Goal: Information Seeking & Learning: Find specific fact

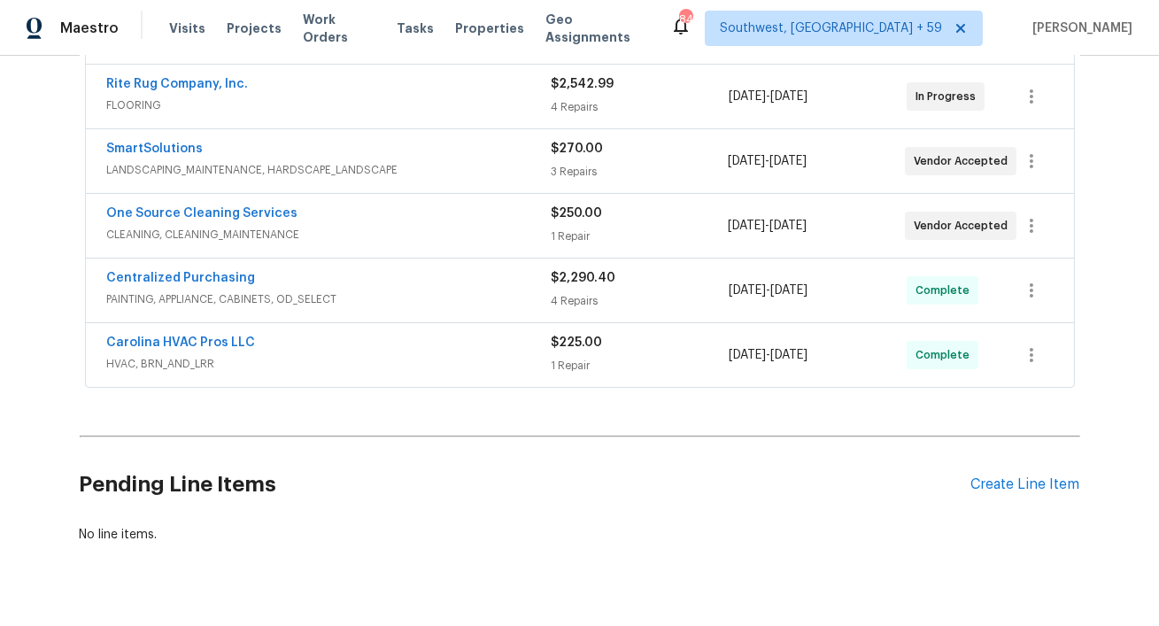
scroll to position [462, 0]
click at [205, 366] on span "HVAC, BRN_AND_LRR" at bounding box center [329, 362] width 445 height 18
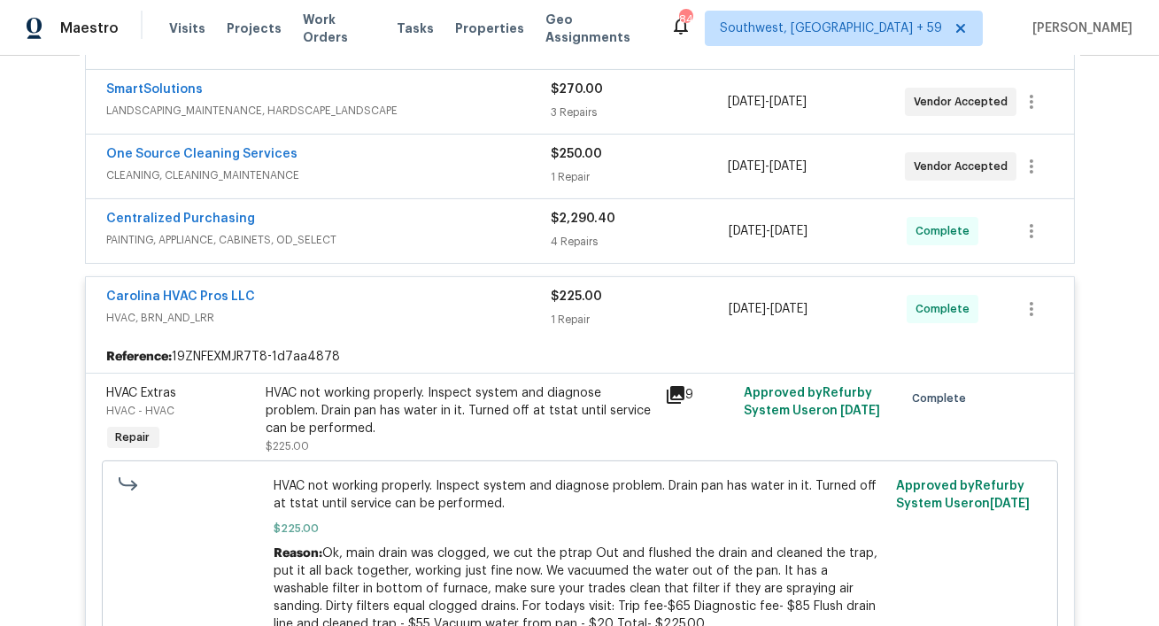
scroll to position [521, 0]
click at [241, 233] on span "PAINTING, APPLIANCE, CABINETS, OD_SELECT" at bounding box center [329, 239] width 445 height 18
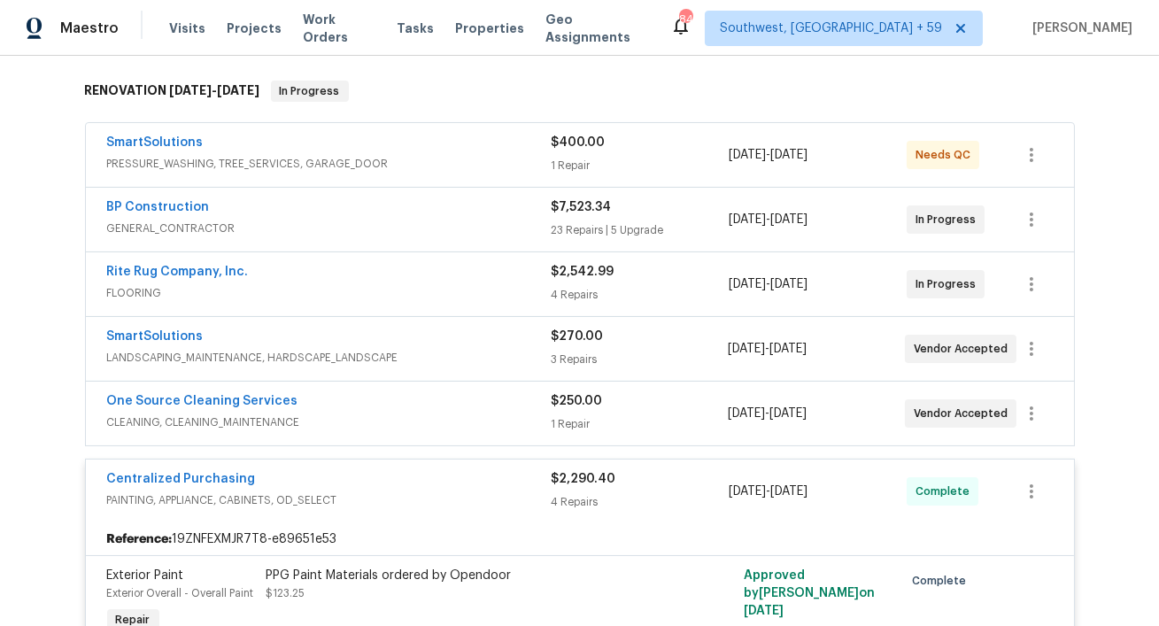
scroll to position [249, 0]
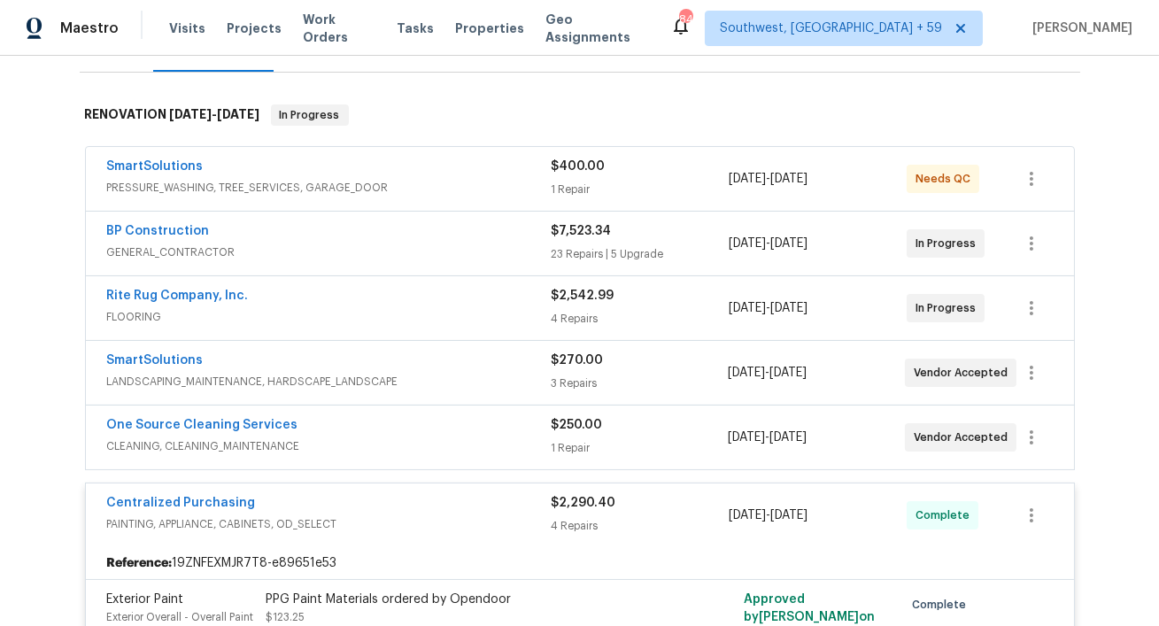
click at [261, 190] on span "PRESSURE_WASHING, TREE_SERVICES, GARAGE_DOOR" at bounding box center [329, 188] width 445 height 18
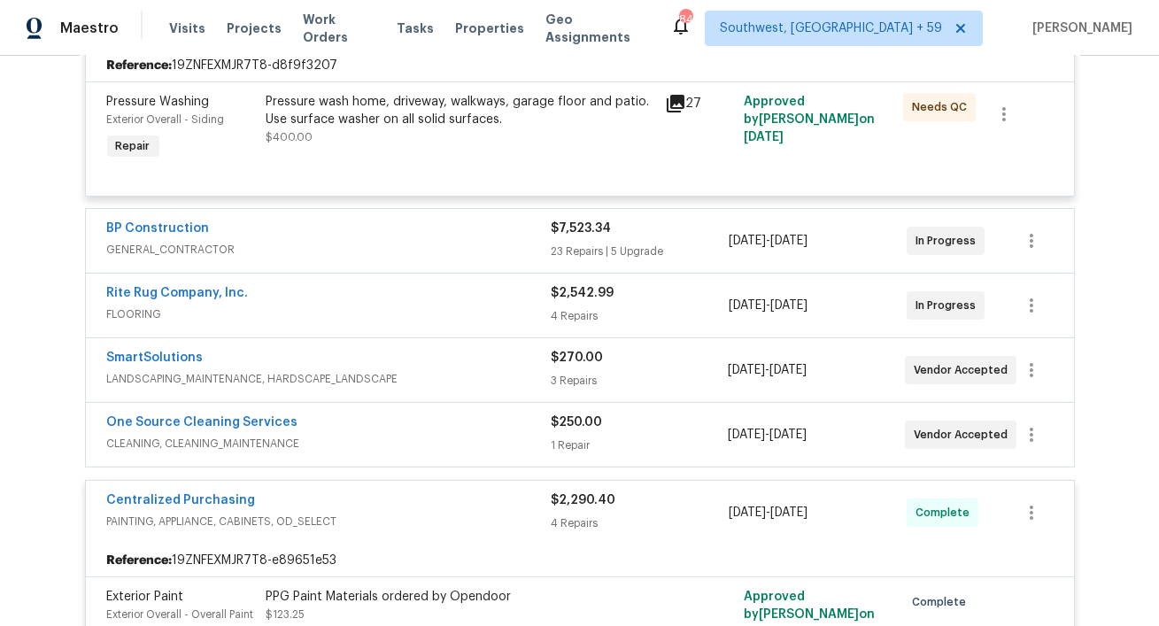
scroll to position [438, 0]
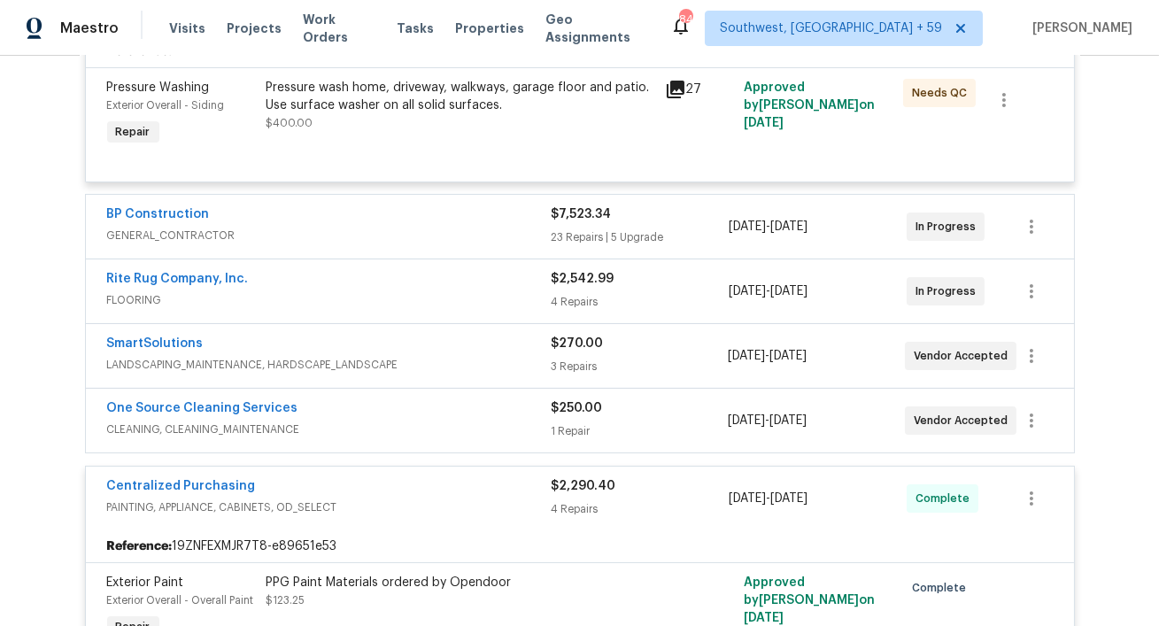
click at [294, 240] on span "GENERAL_CONTRACTOR" at bounding box center [329, 236] width 445 height 18
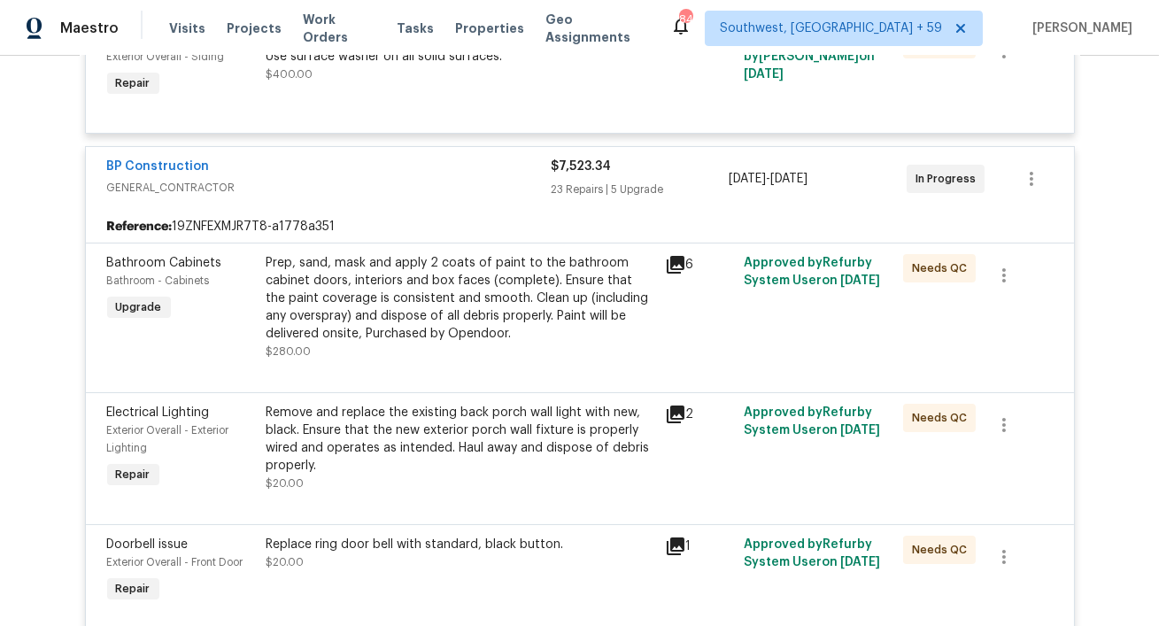
scroll to position [0, 0]
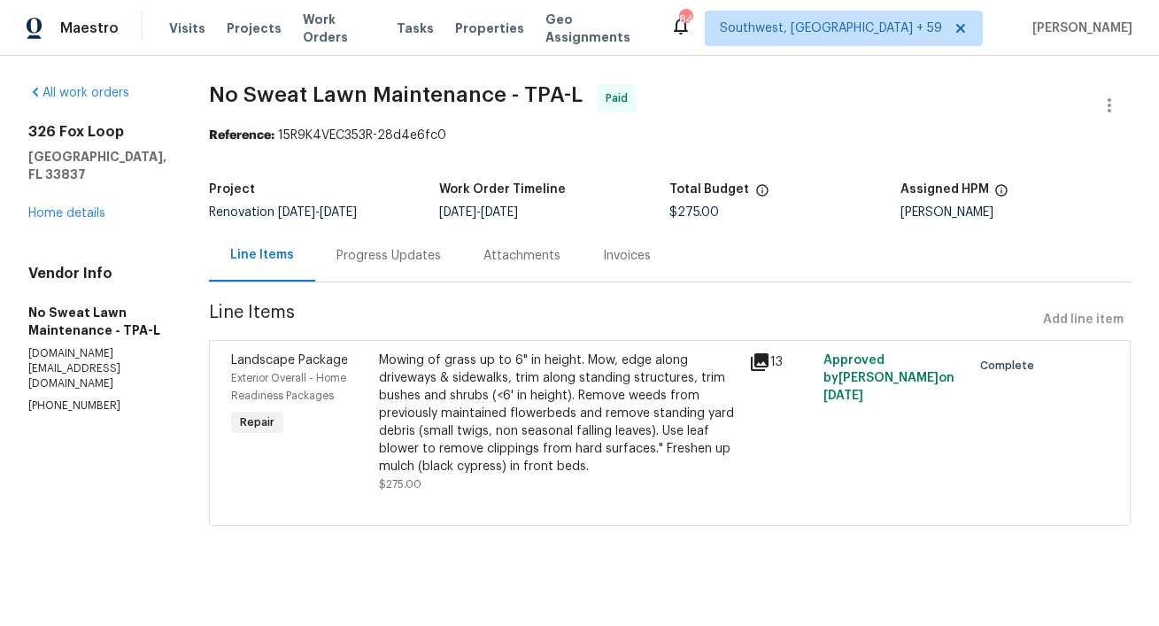
click at [368, 255] on div "Progress Updates" at bounding box center [389, 256] width 105 height 18
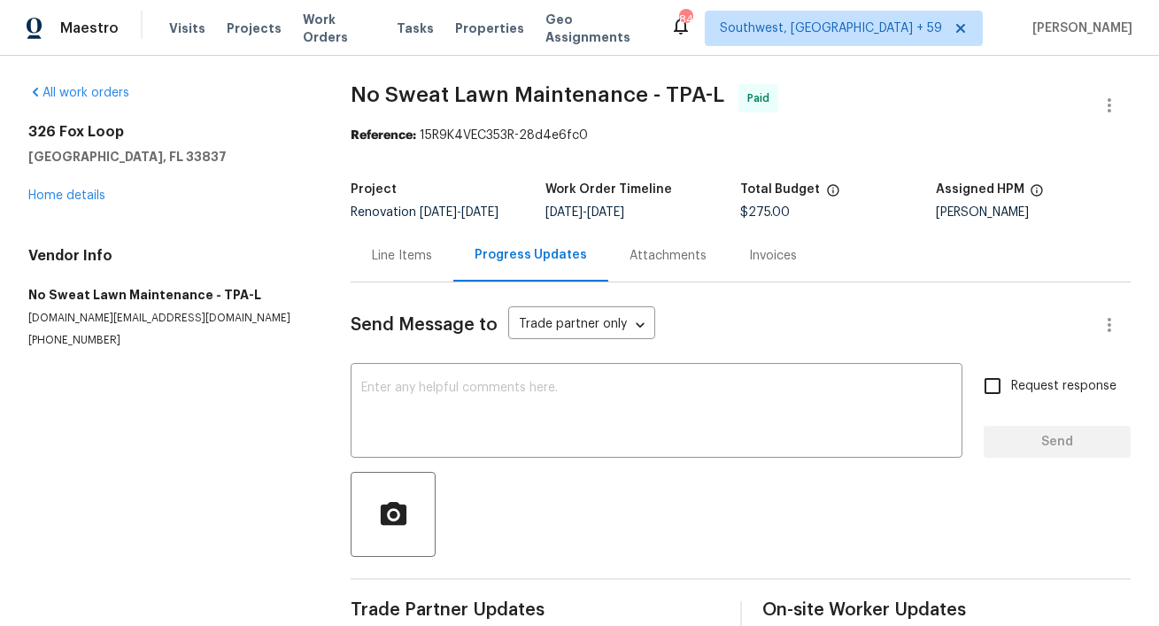
click at [410, 254] on div "Line Items" at bounding box center [402, 256] width 60 height 18
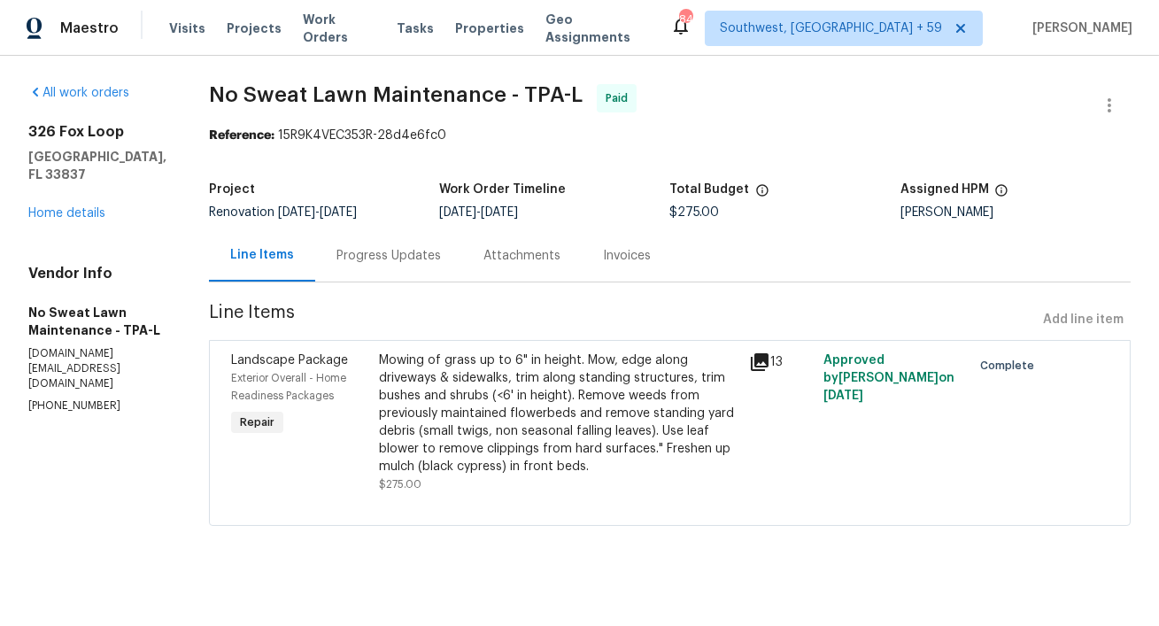
click at [720, 358] on div "Mowing of grass up to 6" in height. Mow, edge along driveways & sidewalks, trim…" at bounding box center [559, 414] width 360 height 124
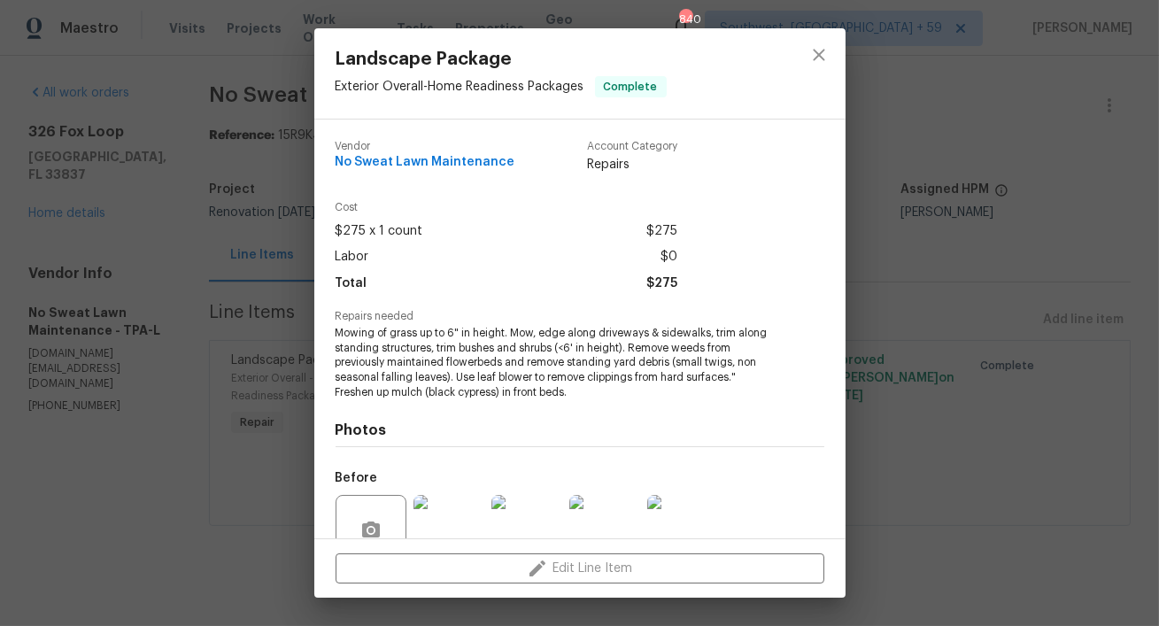
scroll to position [161, 0]
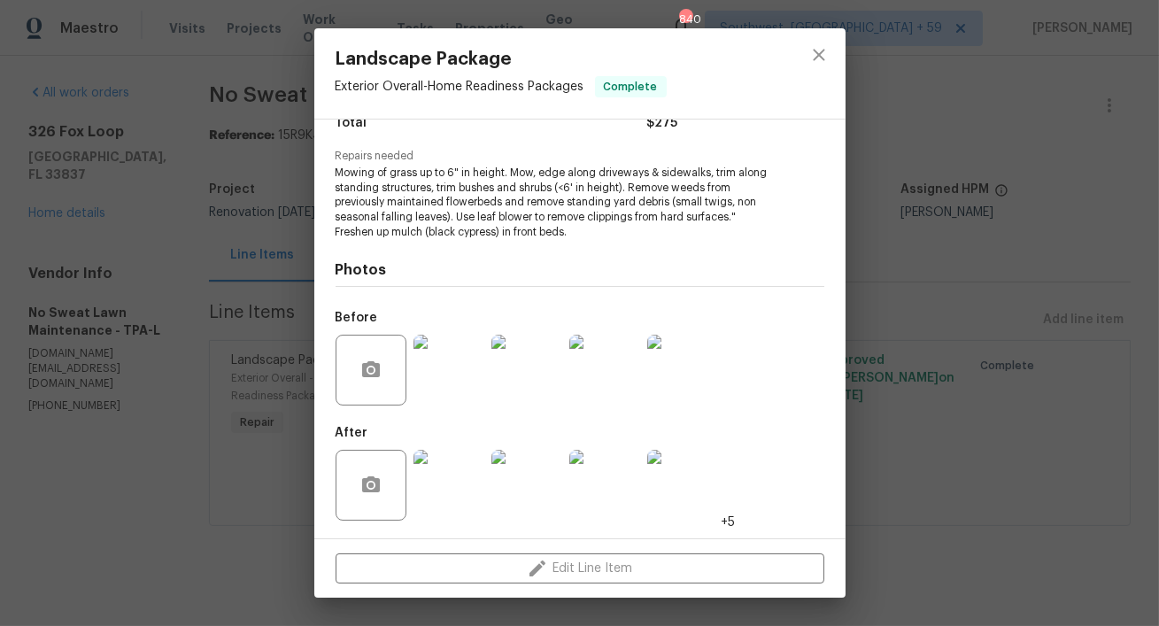
click at [455, 477] on img at bounding box center [449, 485] width 71 height 71
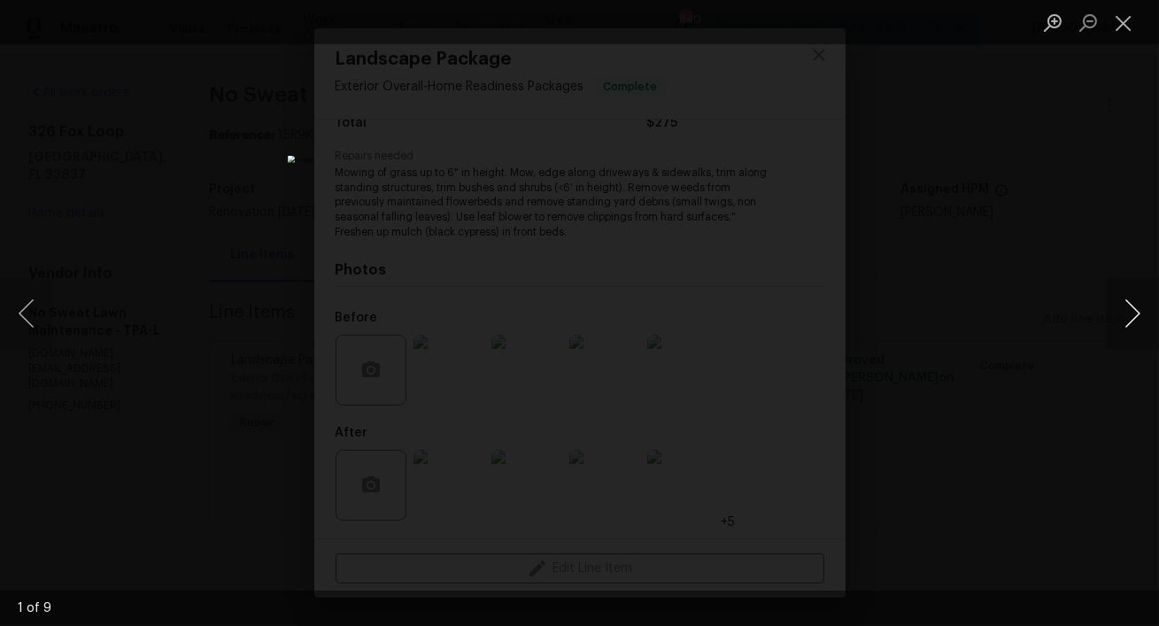
click at [1135, 321] on button "Next image" at bounding box center [1132, 313] width 53 height 71
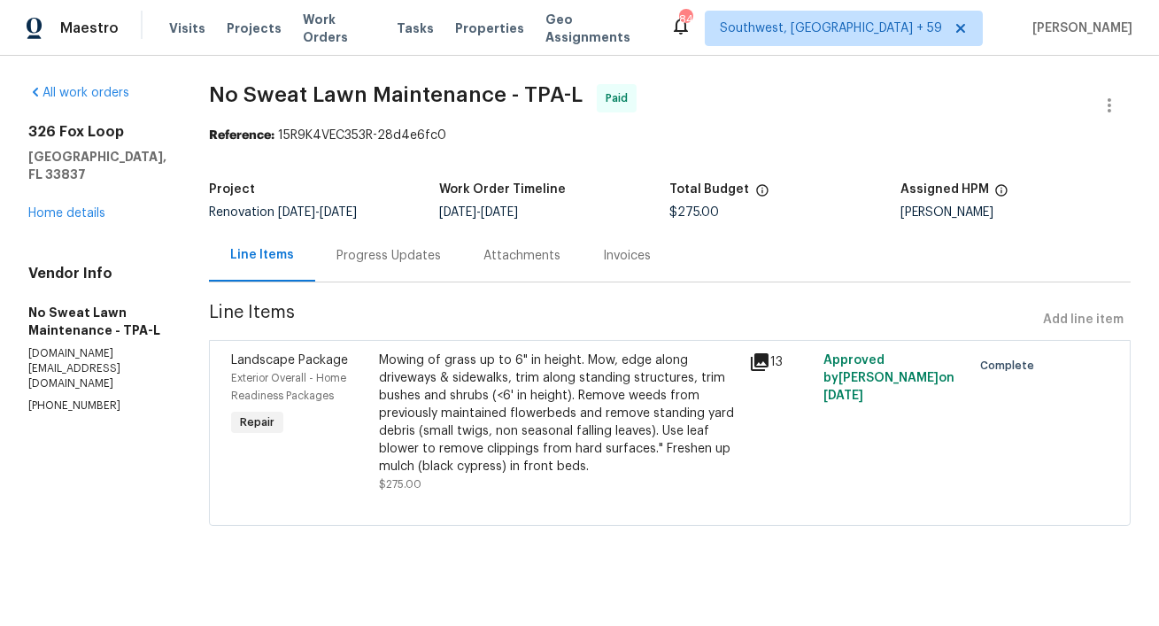
click at [374, 256] on div "Progress Updates" at bounding box center [389, 256] width 105 height 18
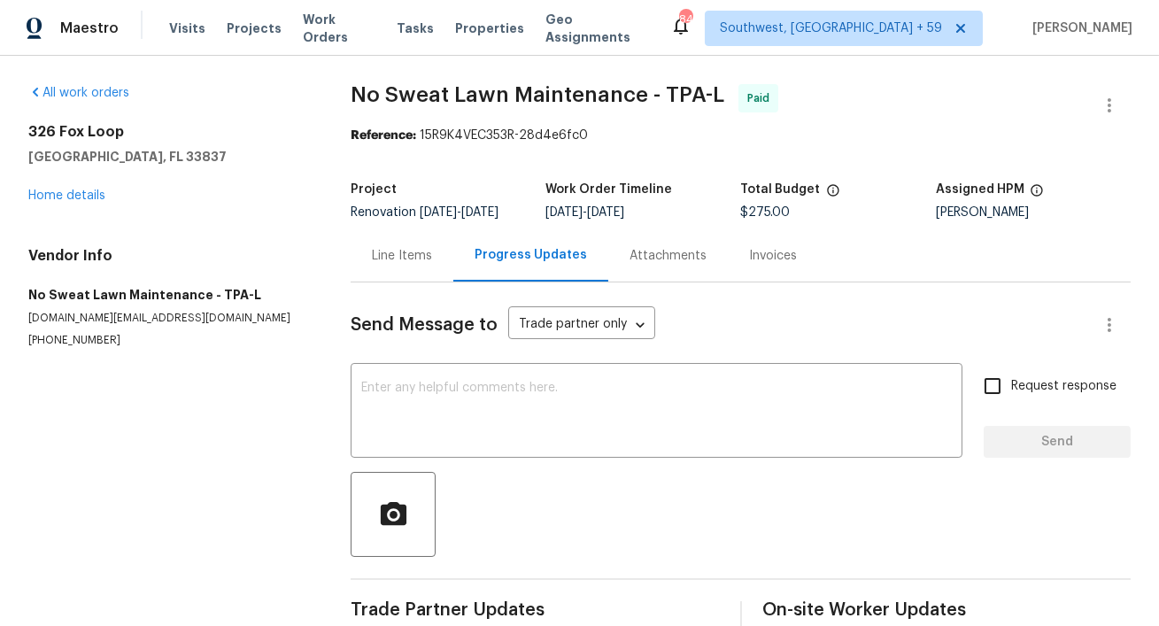
scroll to position [32, 0]
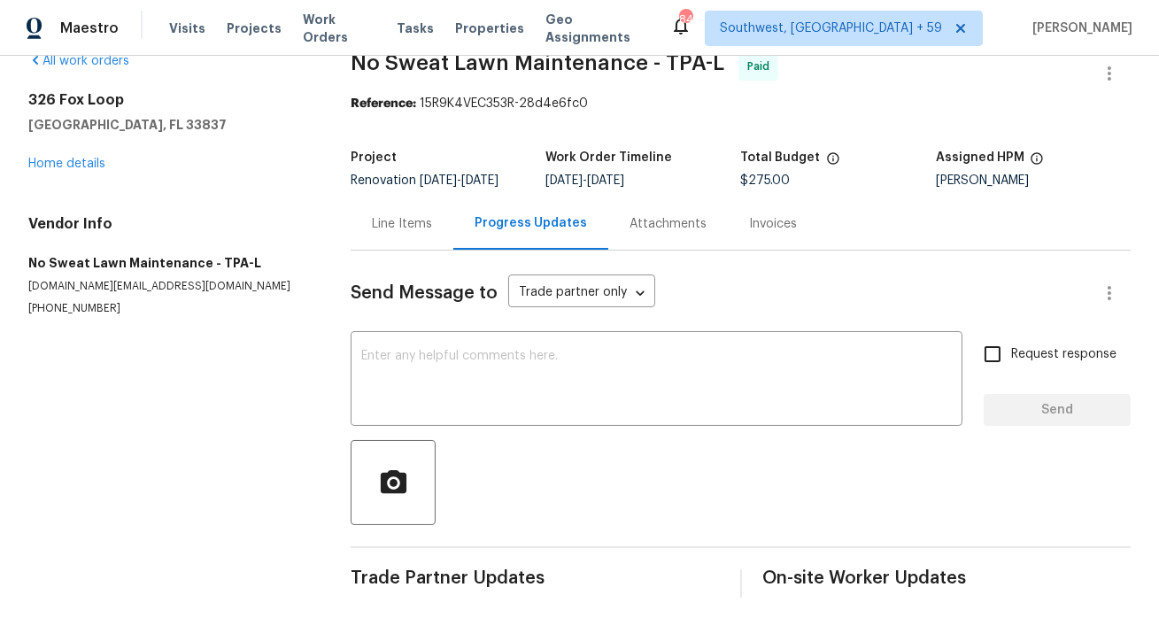
click at [409, 234] on div "Line Items" at bounding box center [402, 224] width 103 height 52
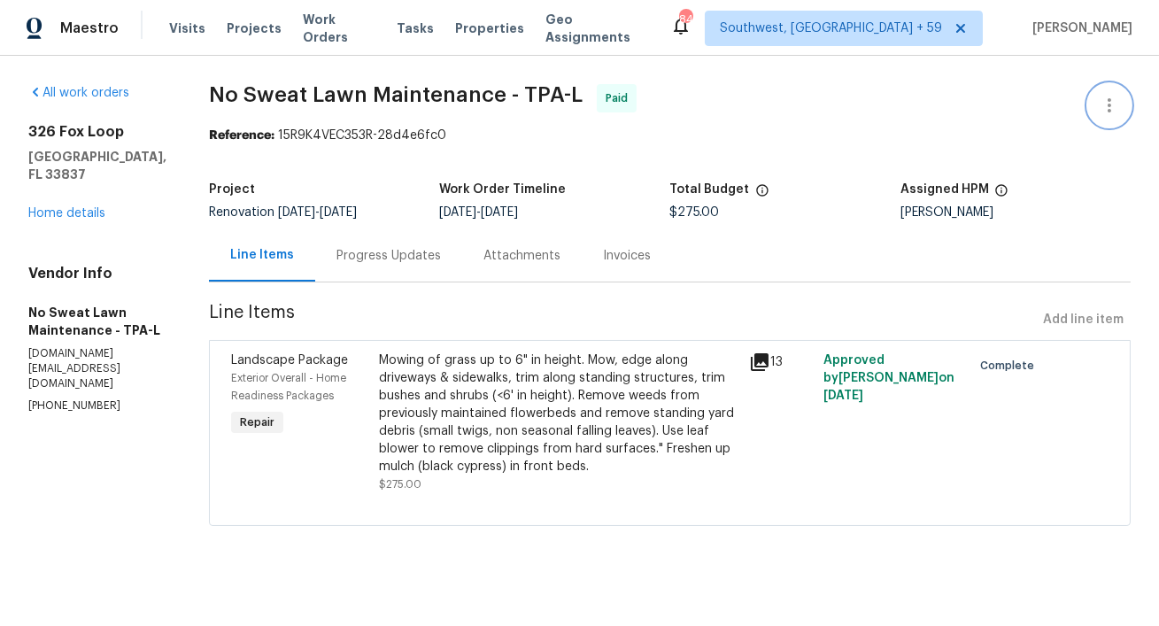
click at [1107, 105] on icon "button" at bounding box center [1109, 105] width 21 height 21
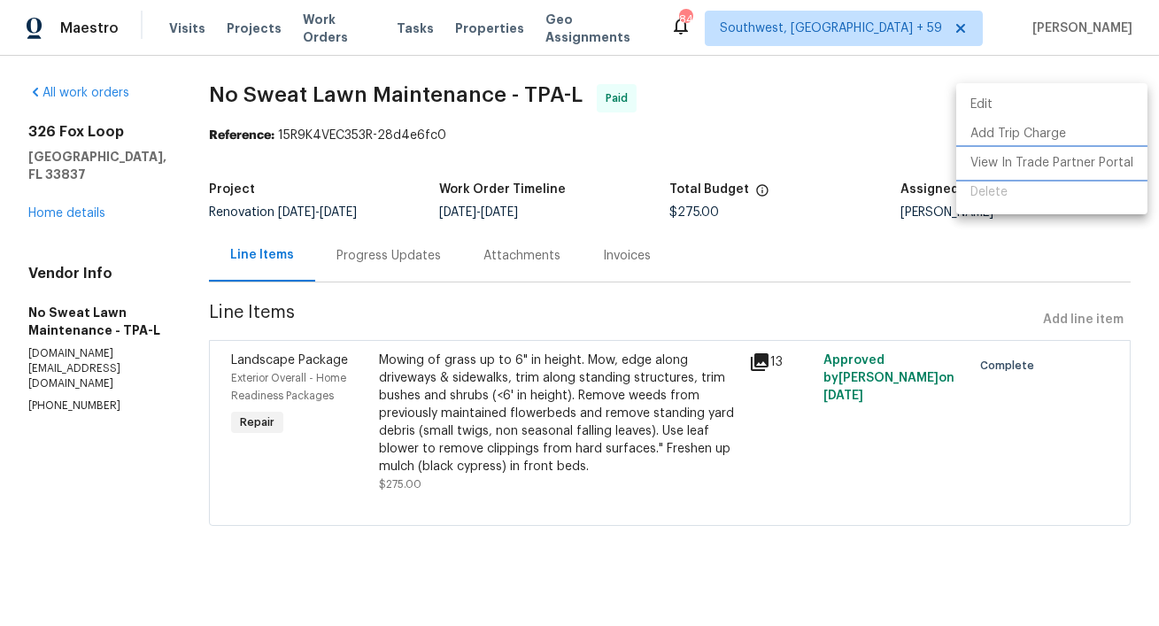
click at [1035, 166] on li "View In Trade Partner Portal" at bounding box center [1052, 163] width 191 height 29
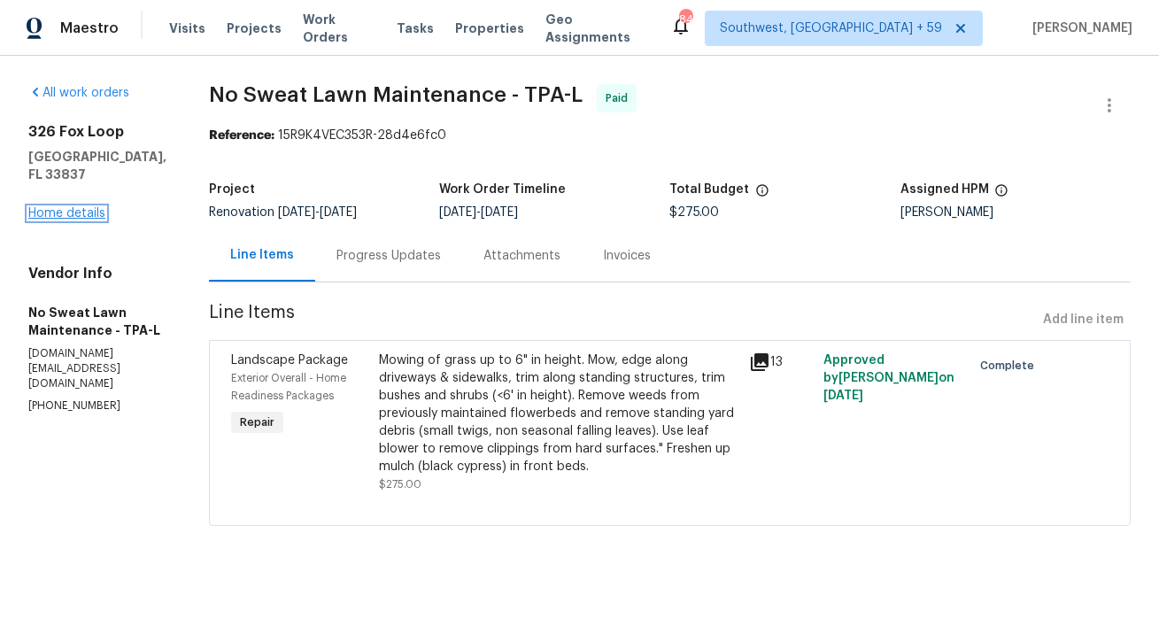
click at [80, 210] on link "Home details" at bounding box center [66, 213] width 77 height 12
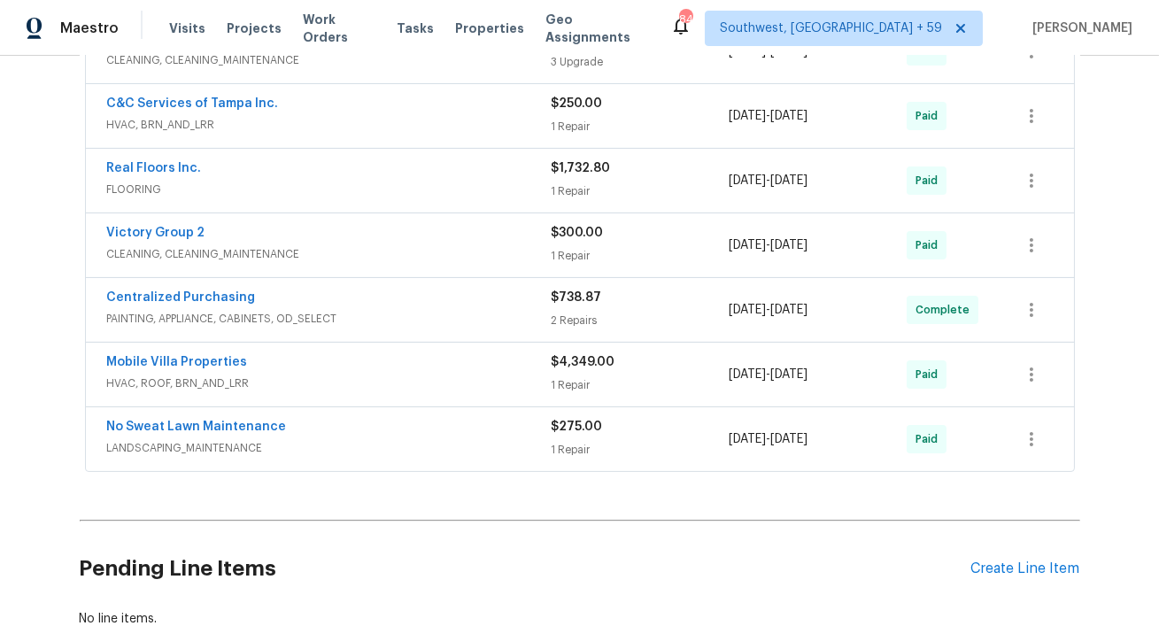
scroll to position [571, 0]
click at [238, 446] on span "LANDSCAPING_MAINTENANCE" at bounding box center [329, 447] width 445 height 18
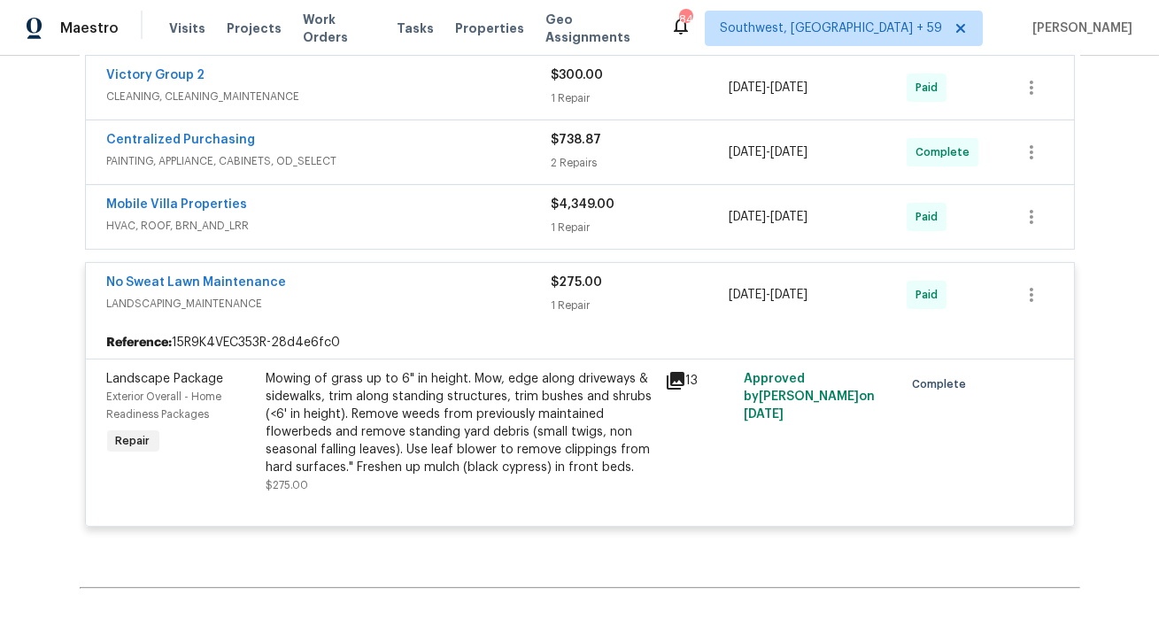
scroll to position [785, 0]
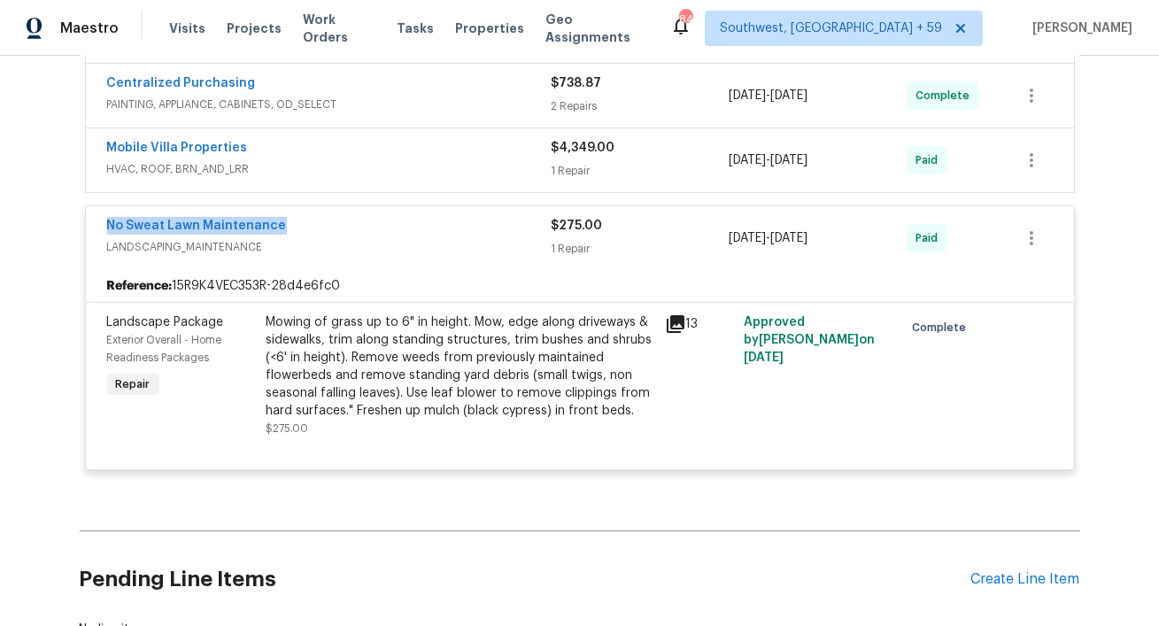
drag, startPoint x: 92, startPoint y: 225, endPoint x: 322, endPoint y: 216, distance: 230.5
click at [322, 216] on div "No Sweat Lawn Maintenance LANDSCAPING_MAINTENANCE $275.00 1 Repair [DATE] - [DA…" at bounding box center [580, 238] width 989 height 64
copy link "No Sweat Lawn Maintenance"
